Goal: Task Accomplishment & Management: Manage account settings

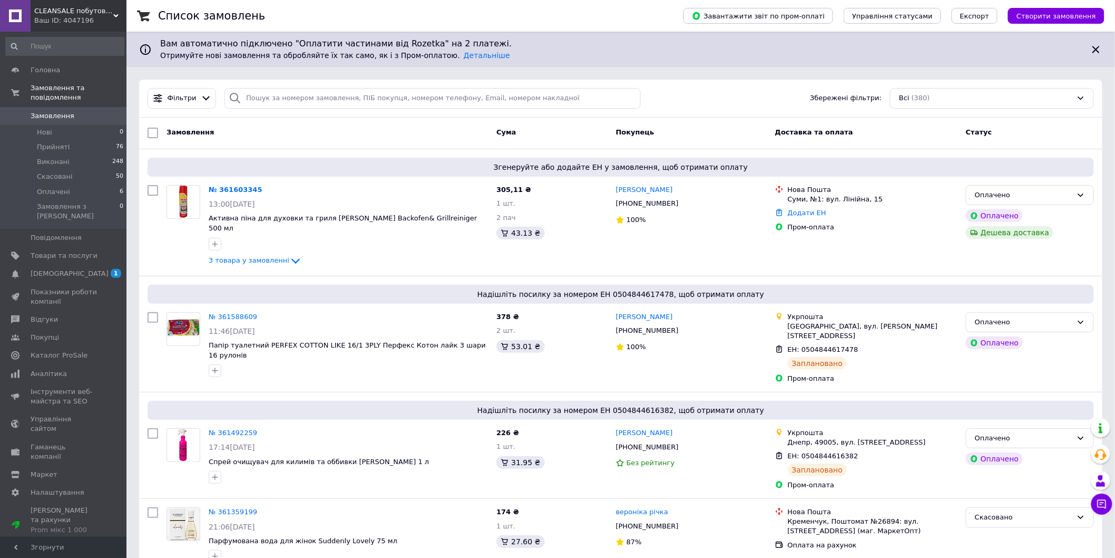
click at [73, 107] on link "Замовлення 0" at bounding box center [65, 116] width 130 height 18
click at [54, 125] on li "Нові 0" at bounding box center [65, 132] width 130 height 15
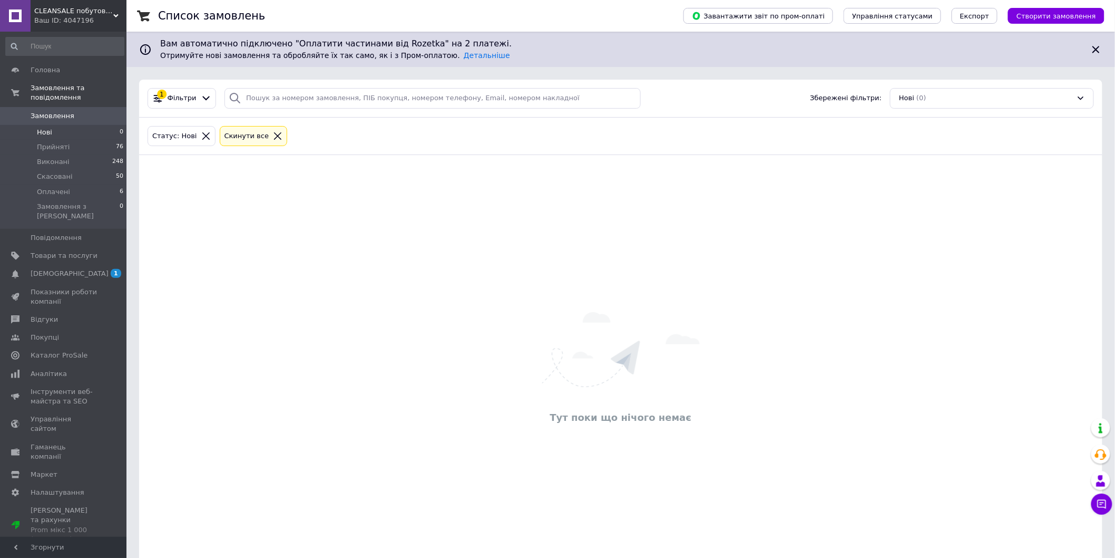
click at [41, 128] on span "Нові" at bounding box center [44, 132] width 15 height 9
click at [57, 142] on span "Прийняті" at bounding box center [53, 146] width 33 height 9
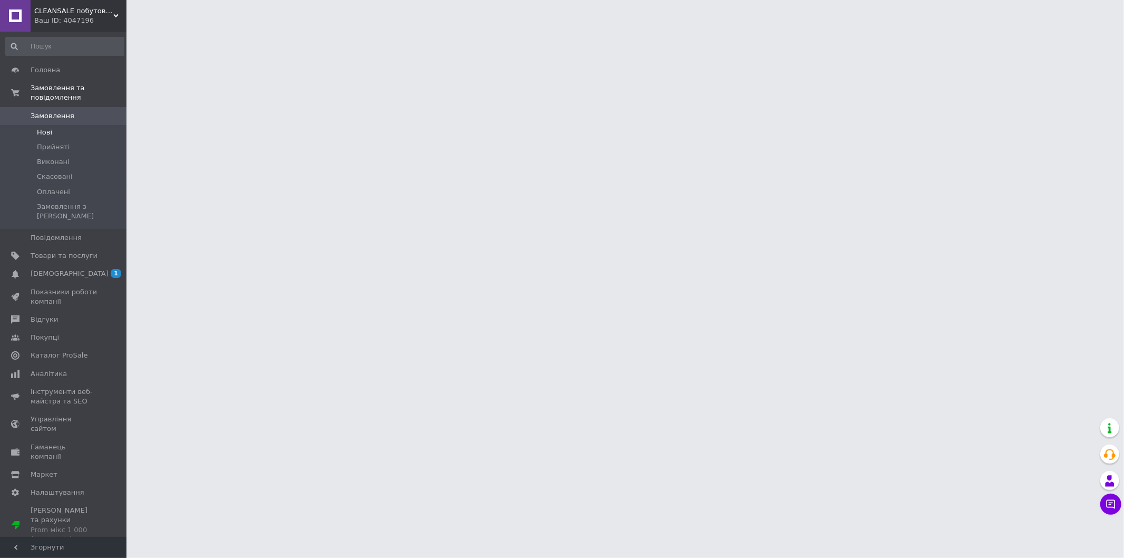
click at [50, 128] on span "Нові" at bounding box center [44, 132] width 15 height 9
click at [47, 128] on span "Нові" at bounding box center [44, 132] width 15 height 9
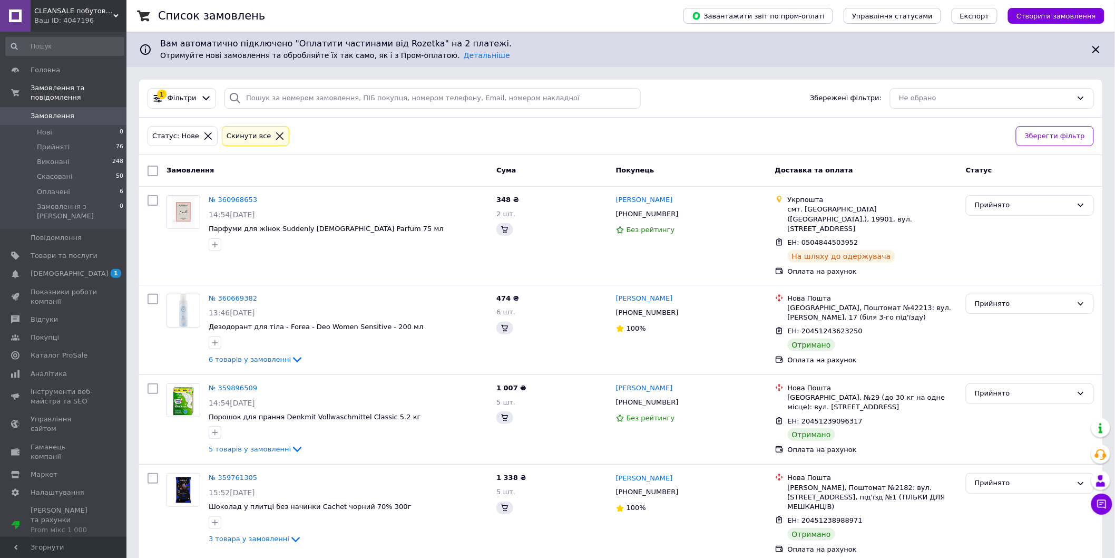
click at [53, 111] on span "Замовлення" at bounding box center [53, 115] width 44 height 9
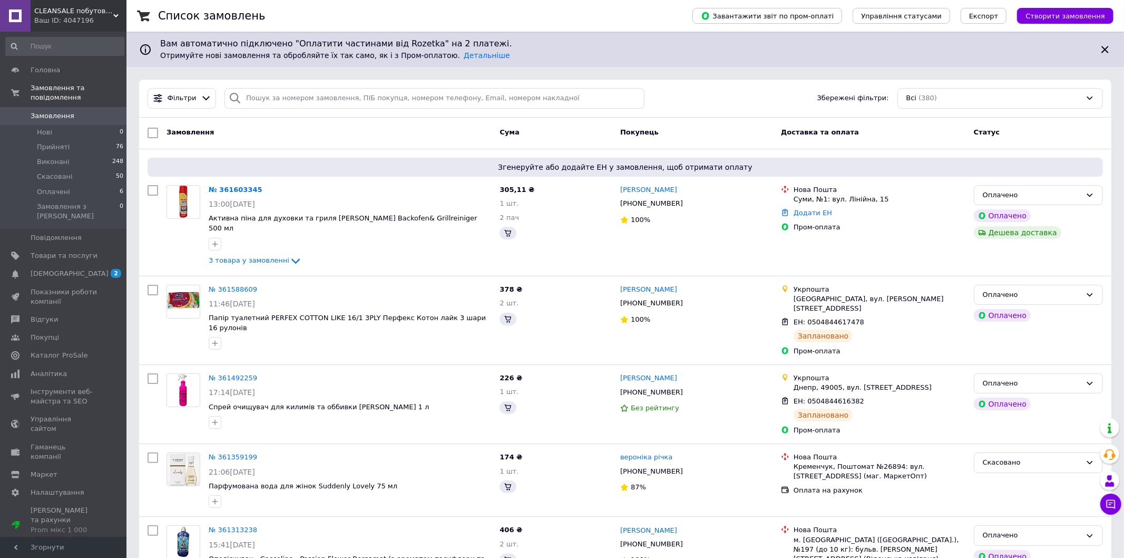
click at [86, 111] on span "Замовлення" at bounding box center [64, 115] width 67 height 9
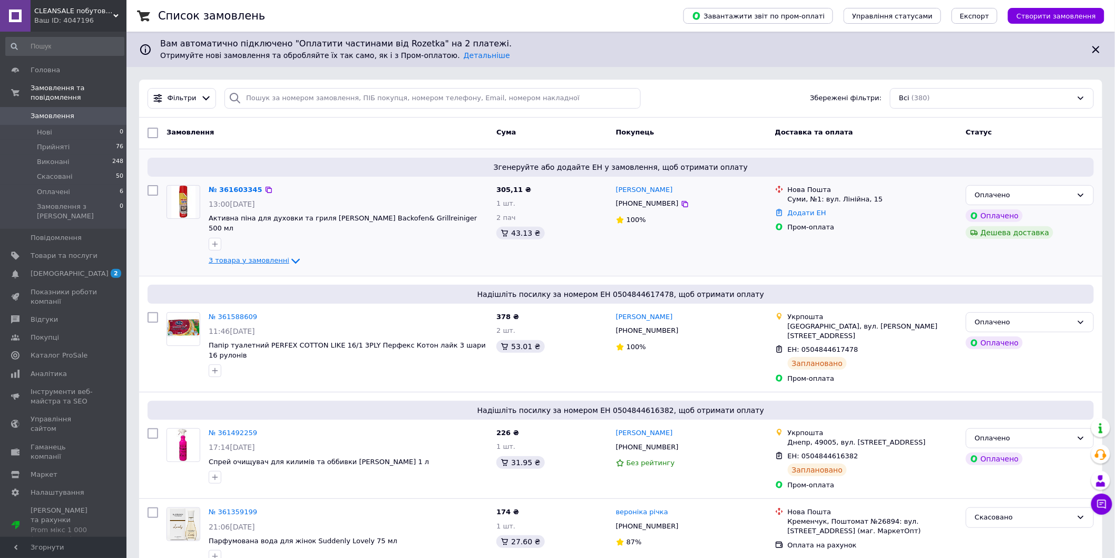
click at [275, 256] on span "3 товара у замовленні" at bounding box center [249, 260] width 81 height 8
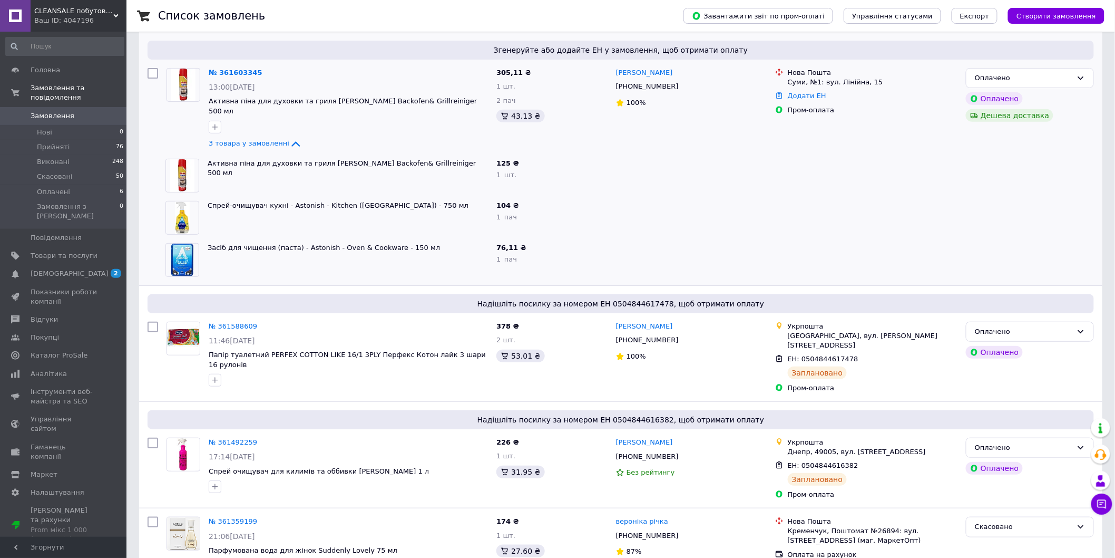
scroll to position [59, 0]
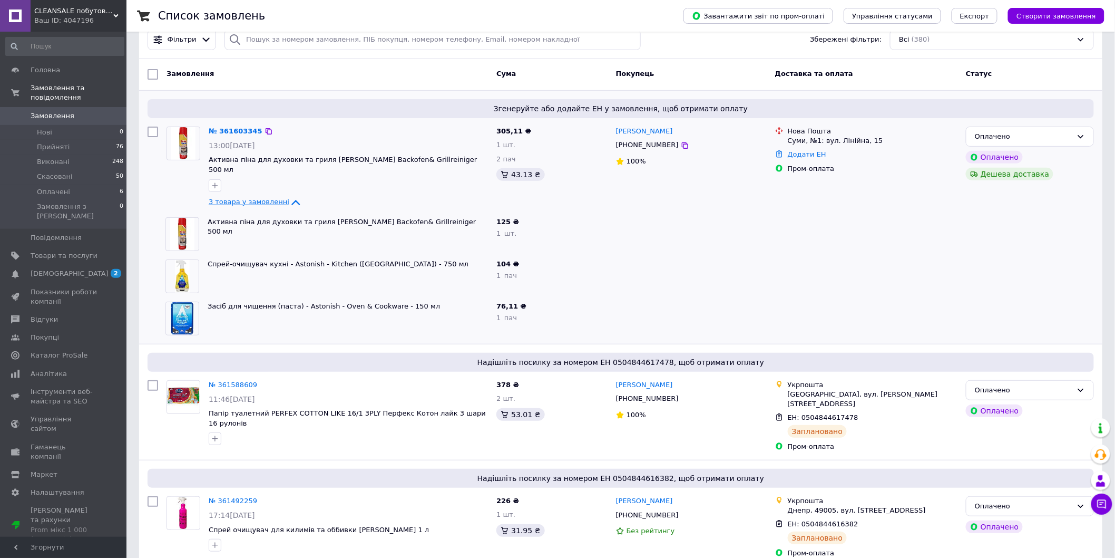
click at [289, 196] on icon at bounding box center [295, 202] width 13 height 13
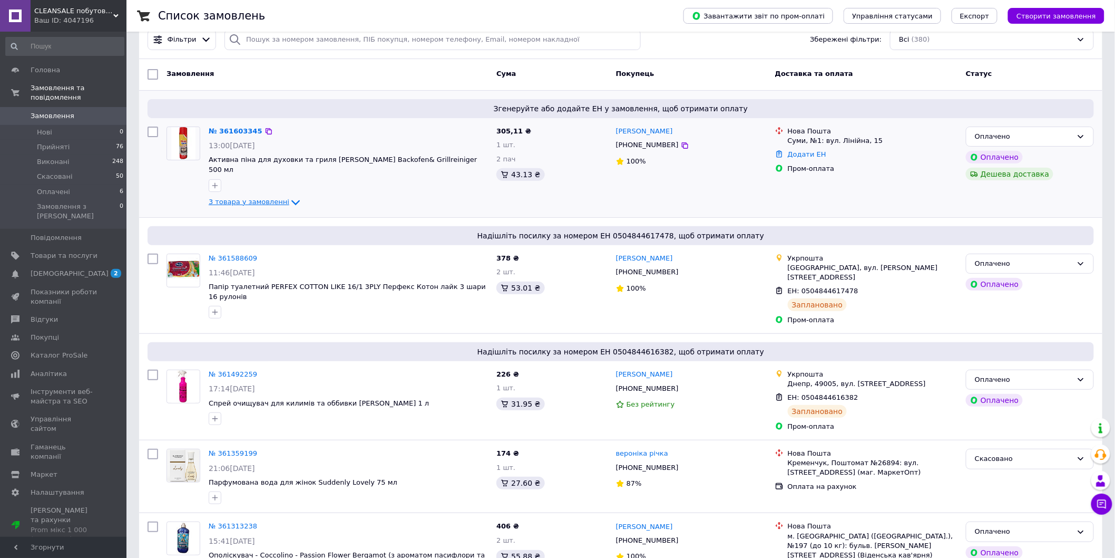
click at [289, 196] on icon at bounding box center [295, 202] width 13 height 13
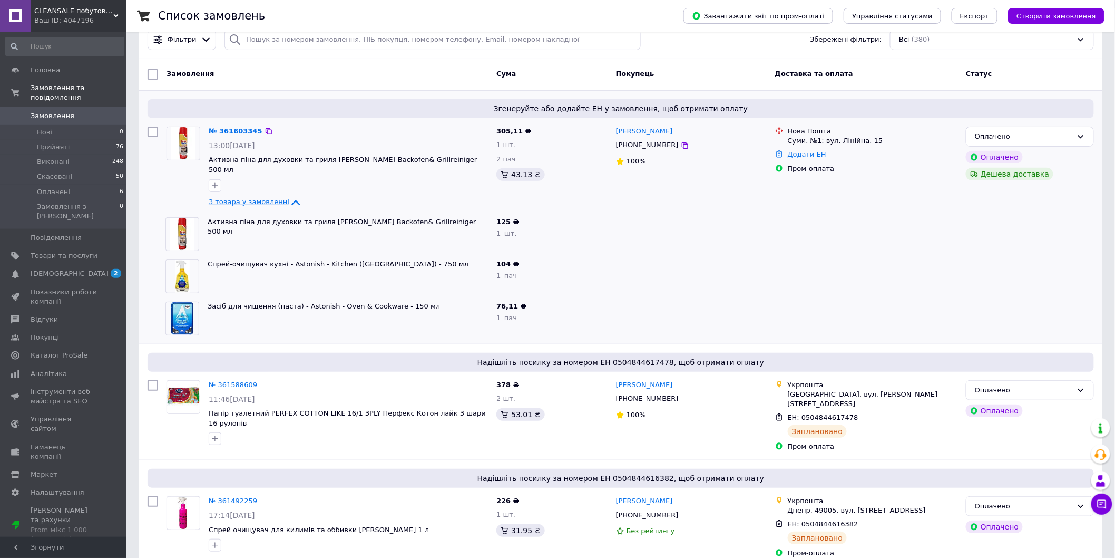
click at [289, 196] on icon at bounding box center [295, 202] width 13 height 13
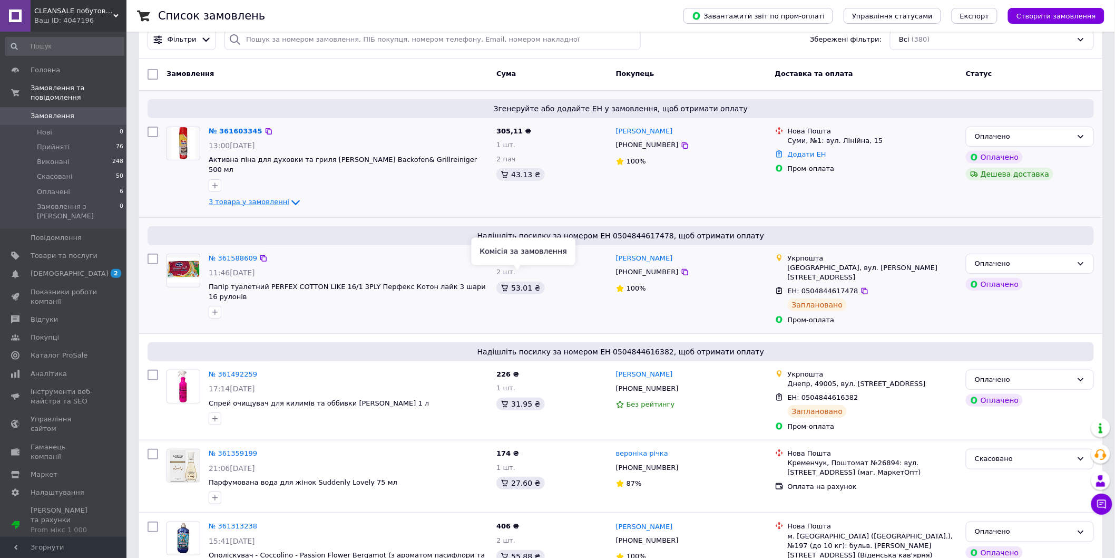
scroll to position [0, 0]
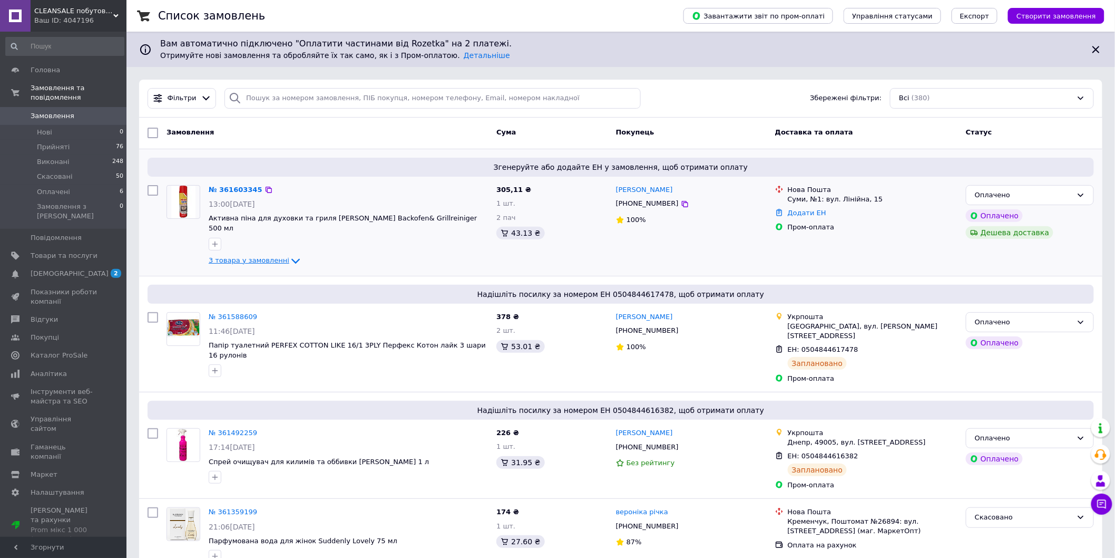
click at [271, 256] on span "3 товара у замовленні" at bounding box center [249, 260] width 81 height 8
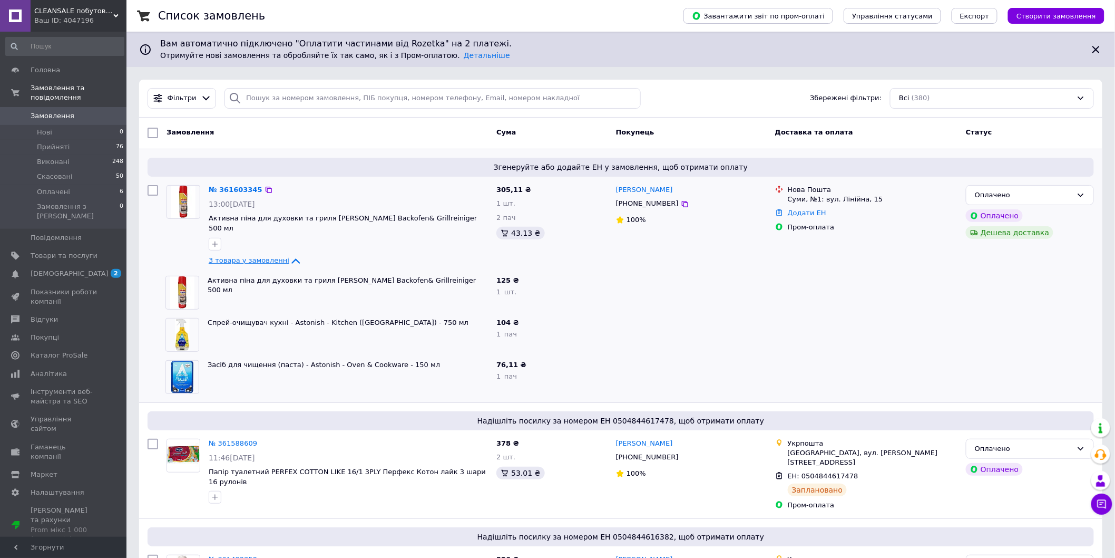
click at [292, 258] on icon at bounding box center [296, 260] width 8 height 5
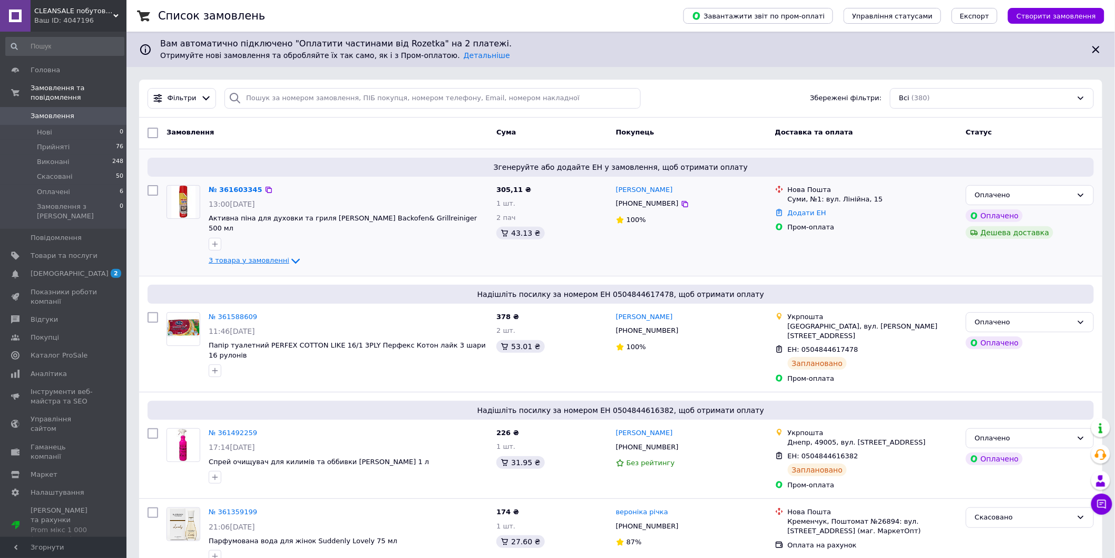
click at [289, 255] on icon at bounding box center [295, 261] width 13 height 13
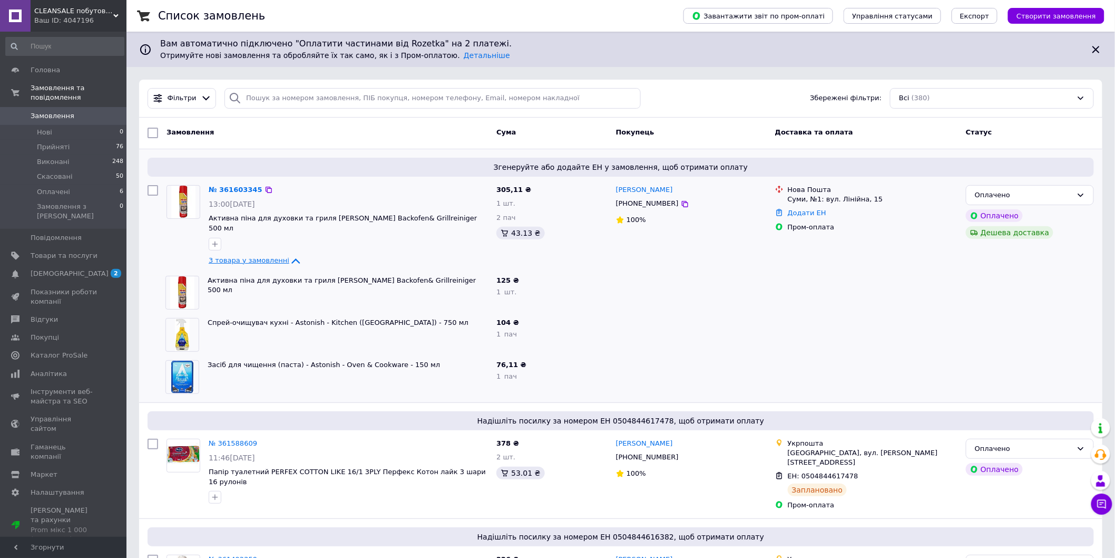
click at [289, 255] on icon at bounding box center [295, 261] width 13 height 13
